Goal: Information Seeking & Learning: Learn about a topic

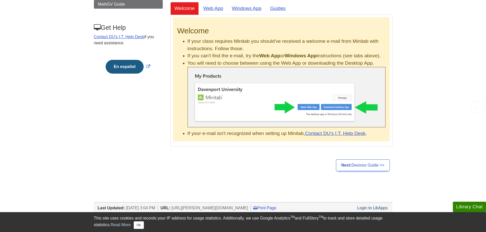
scroll to position [102, 0]
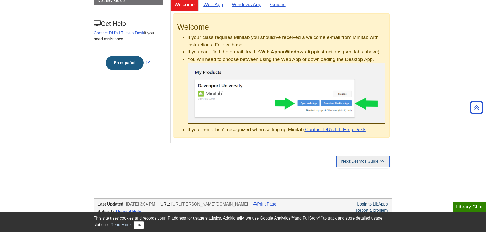
click at [359, 168] on link "Next: Desmos Guide >>" at bounding box center [363, 162] width 54 height 12
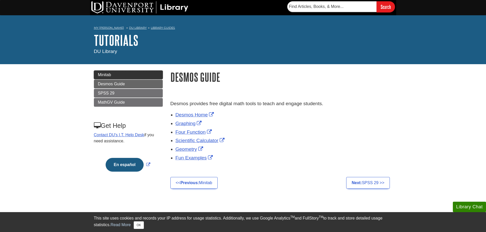
click at [102, 74] on span "Minitab" at bounding box center [104, 75] width 13 height 4
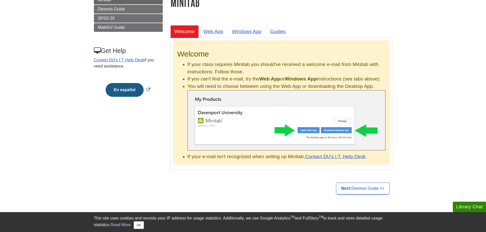
scroll to position [77, 0]
